Goal: Information Seeking & Learning: Learn about a topic

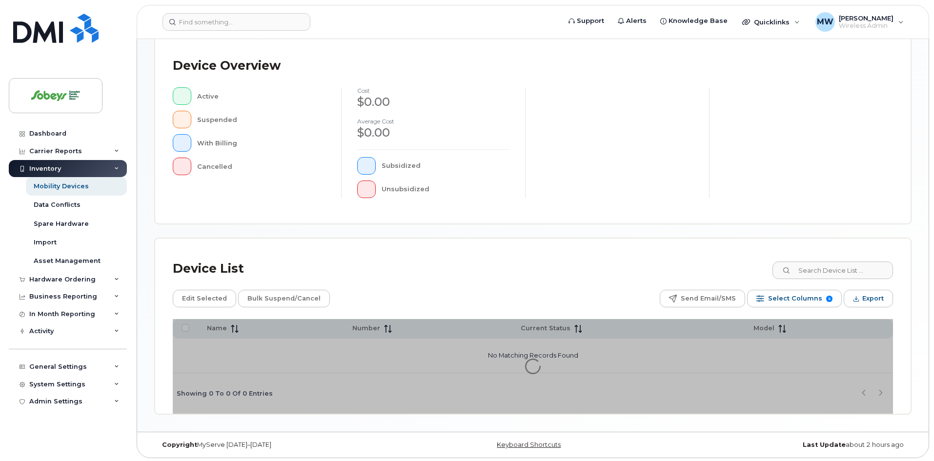
scroll to position [210, 0]
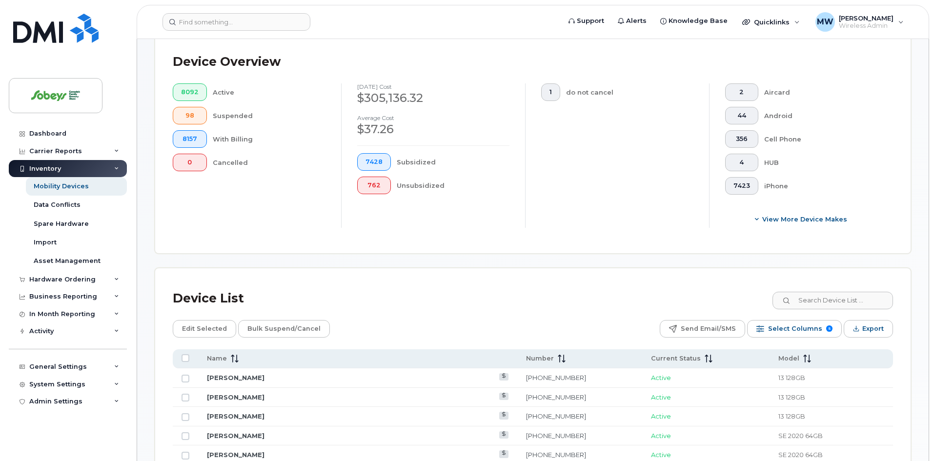
scroll to position [410, 0]
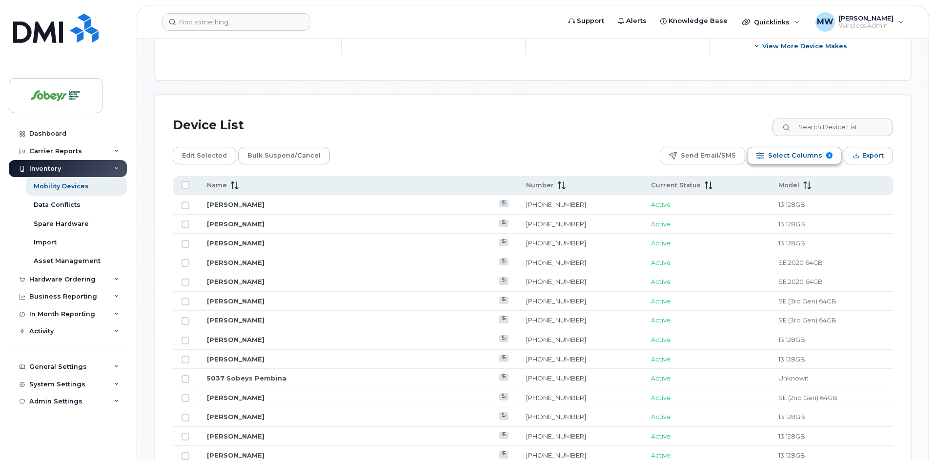
click at [799, 149] on span "Select Columns" at bounding box center [795, 155] width 54 height 15
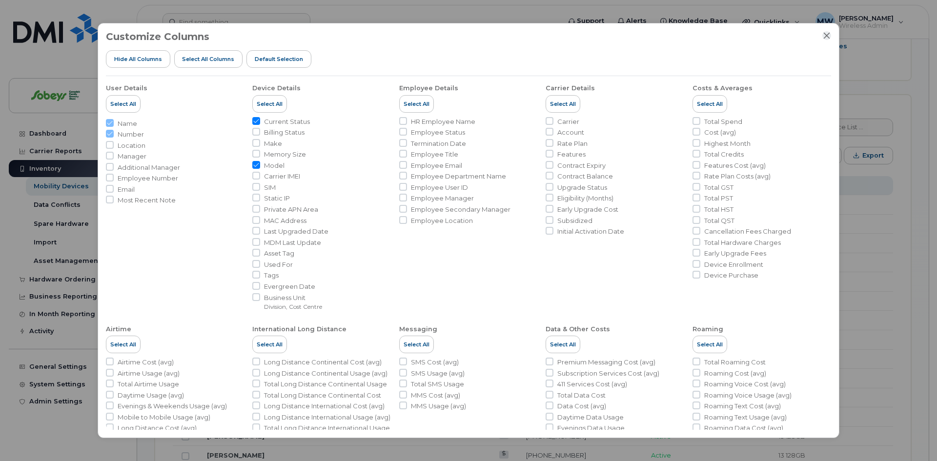
click at [828, 38] on icon "Close" at bounding box center [827, 36] width 6 height 6
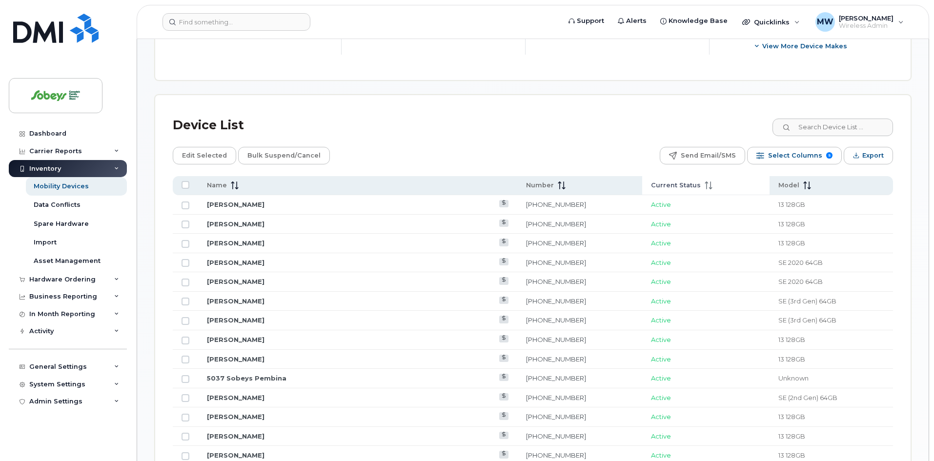
click at [705, 182] on icon at bounding box center [709, 186] width 8 height 8
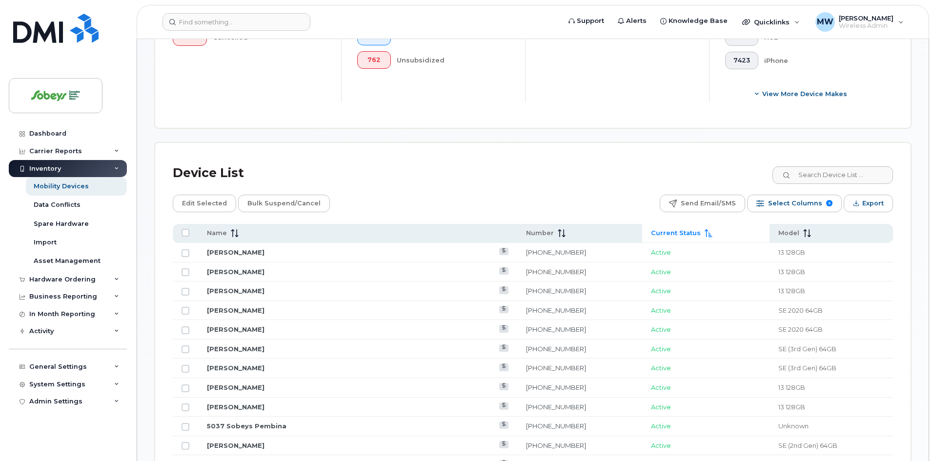
scroll to position [362, 0]
click at [705, 230] on icon at bounding box center [709, 234] width 8 height 8
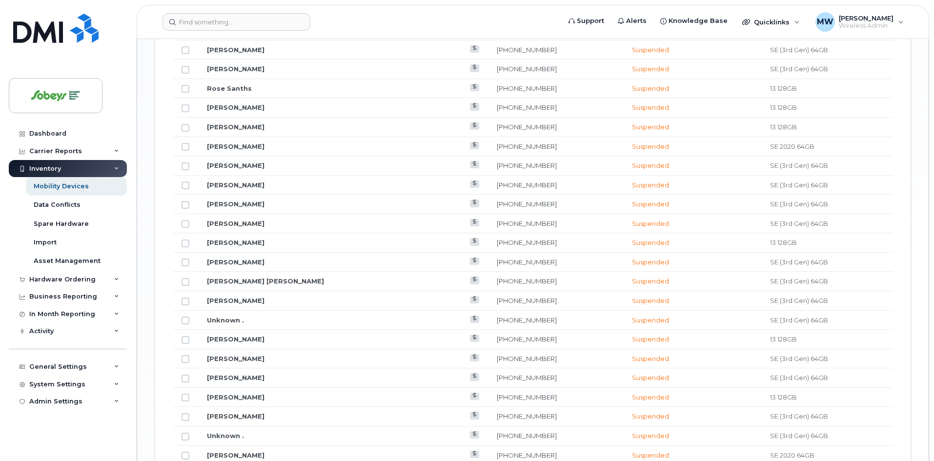
scroll to position [1191, 0]
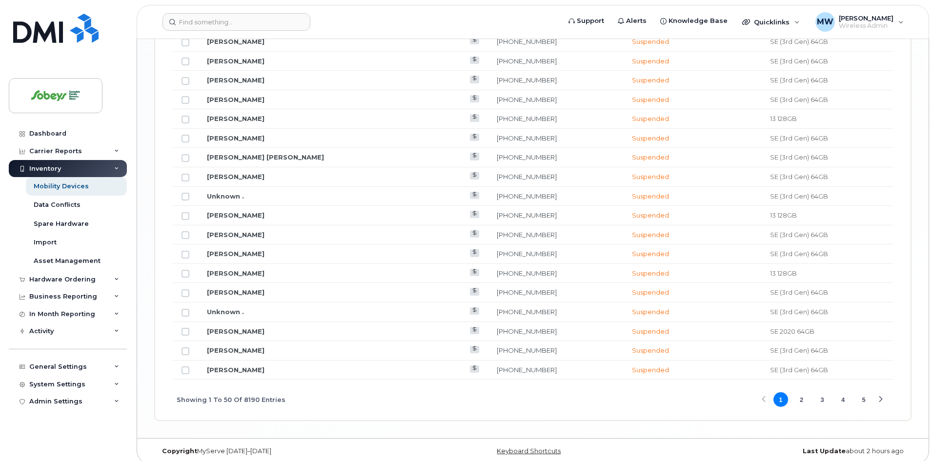
click at [821, 392] on button "3" at bounding box center [822, 399] width 15 height 15
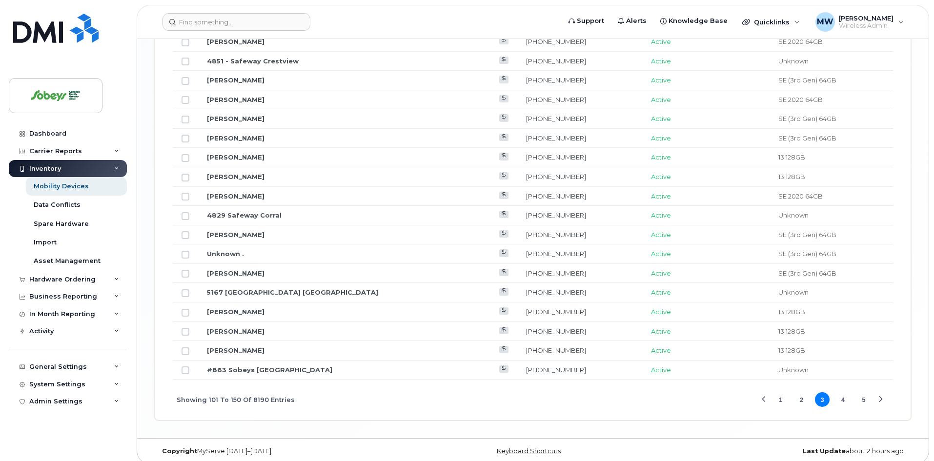
click at [801, 393] on button "2" at bounding box center [801, 399] width 15 height 15
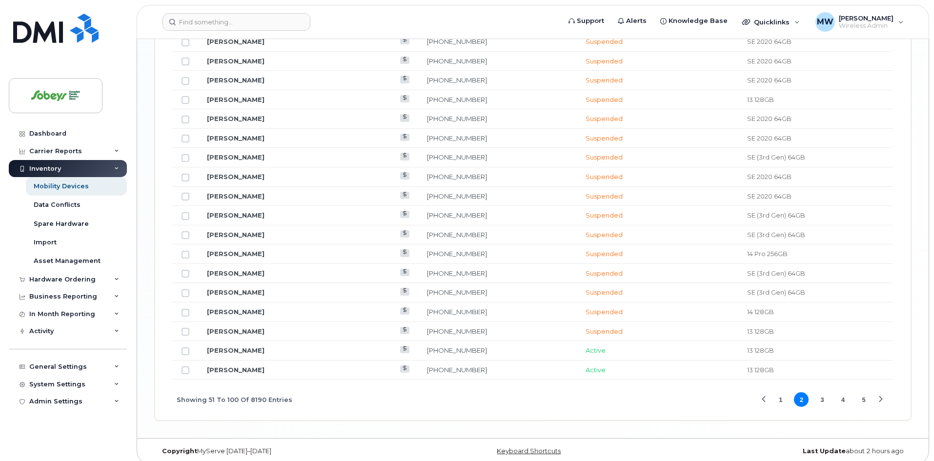
click at [823, 392] on button "3" at bounding box center [822, 399] width 15 height 15
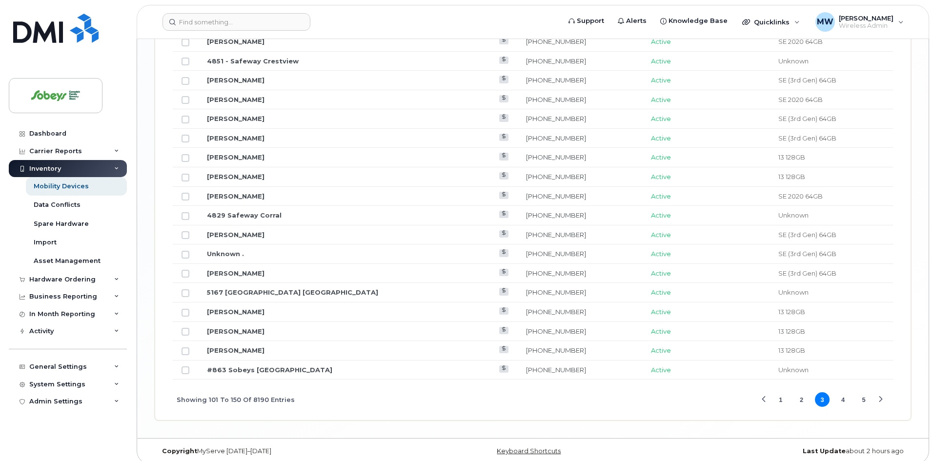
click at [844, 392] on button "4" at bounding box center [843, 399] width 15 height 15
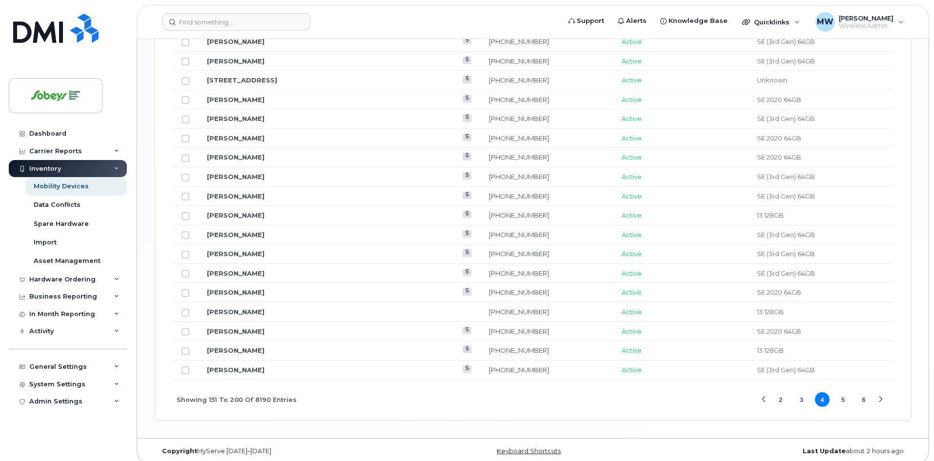
click at [863, 394] on button "6" at bounding box center [864, 399] width 15 height 15
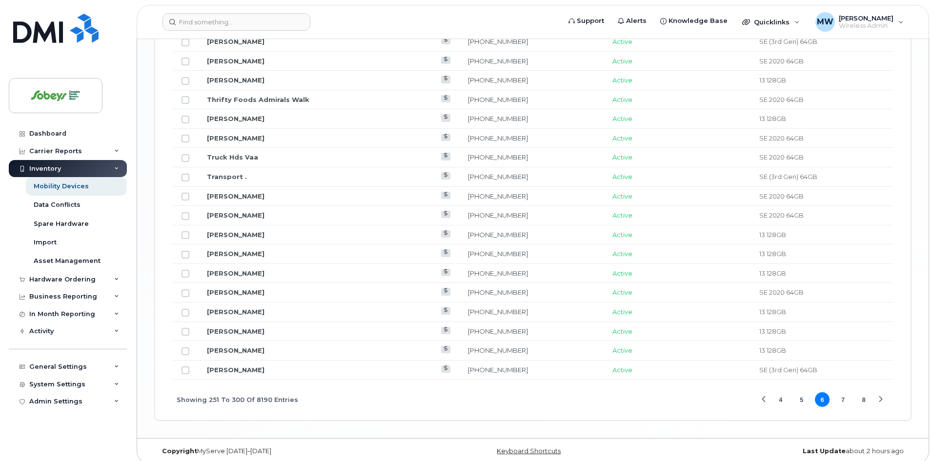
click at [763, 397] on div "Previous Page" at bounding box center [764, 400] width 6 height 6
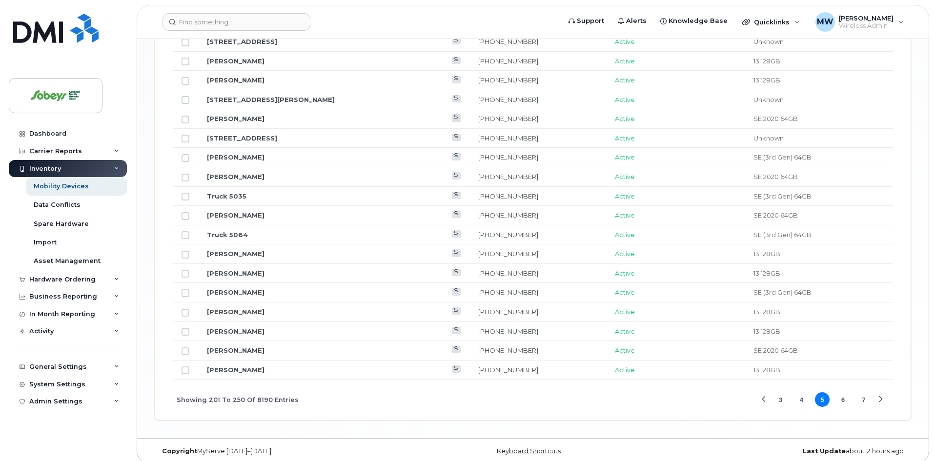
click at [763, 397] on div "Previous Page" at bounding box center [764, 400] width 6 height 6
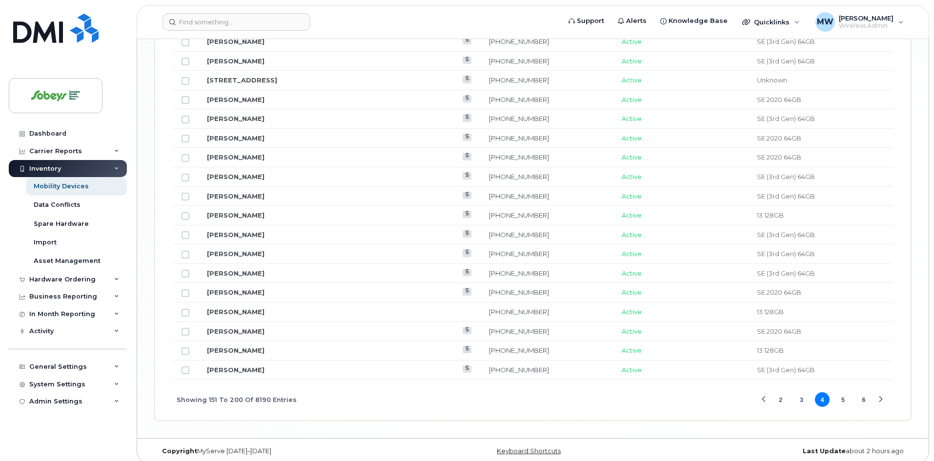
click at [764, 397] on div "Previous Page" at bounding box center [764, 400] width 6 height 6
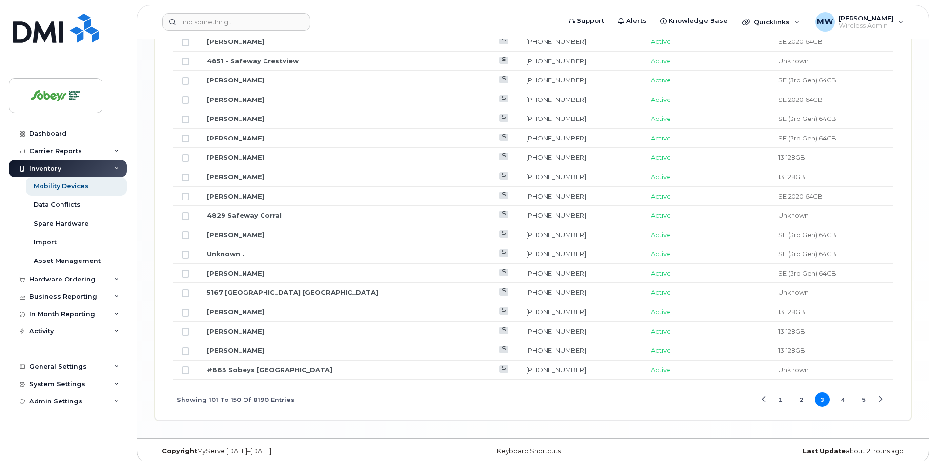
click at [780, 394] on button "1" at bounding box center [781, 399] width 15 height 15
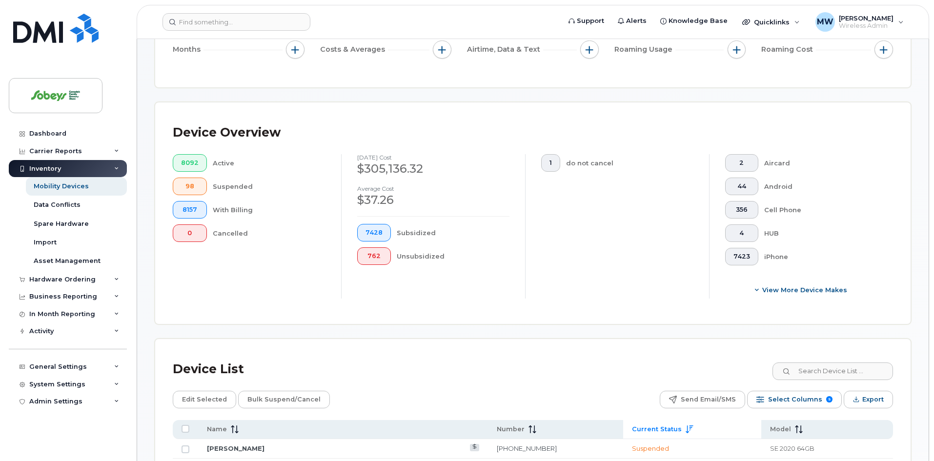
scroll to position [0, 0]
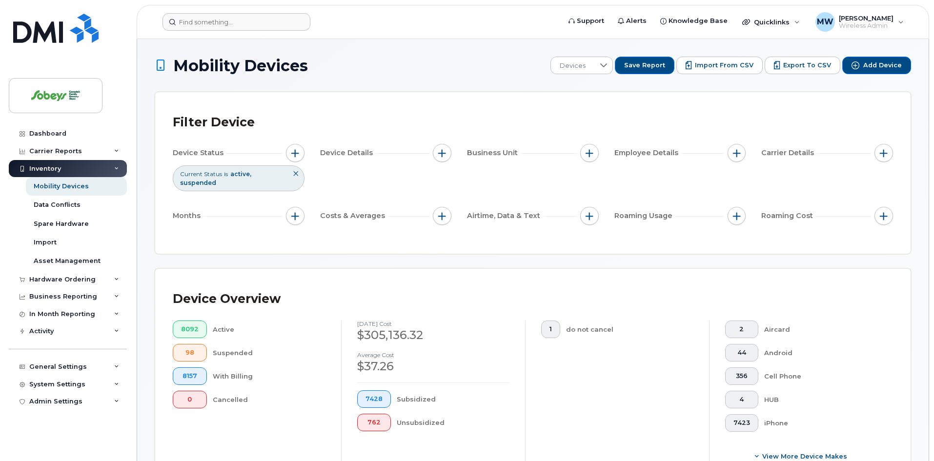
click at [433, 22] on form at bounding box center [358, 22] width 391 height 18
